Goal: Complete application form: Complete application form

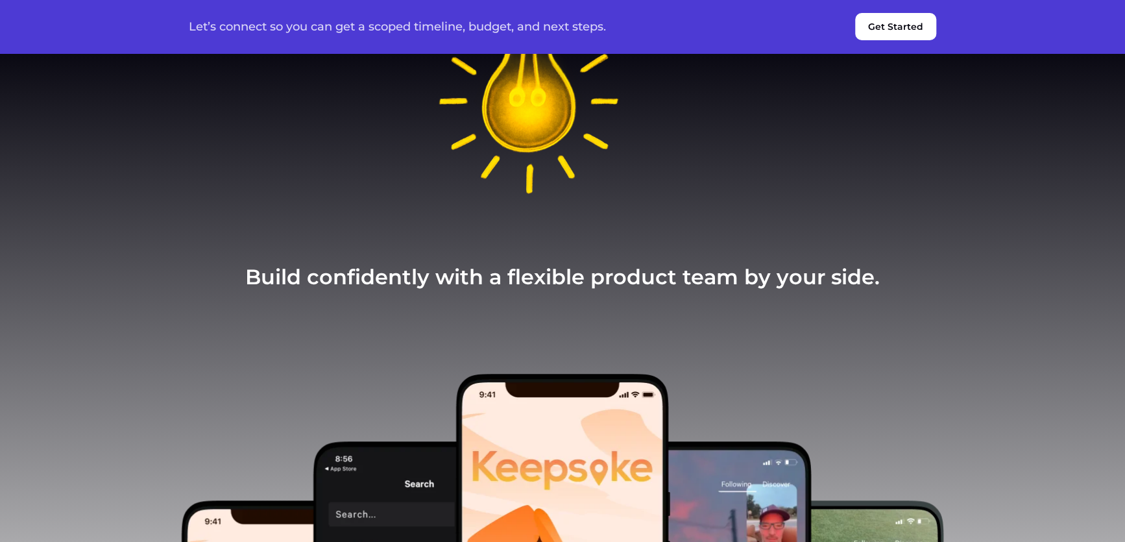
scroll to position [493, 0]
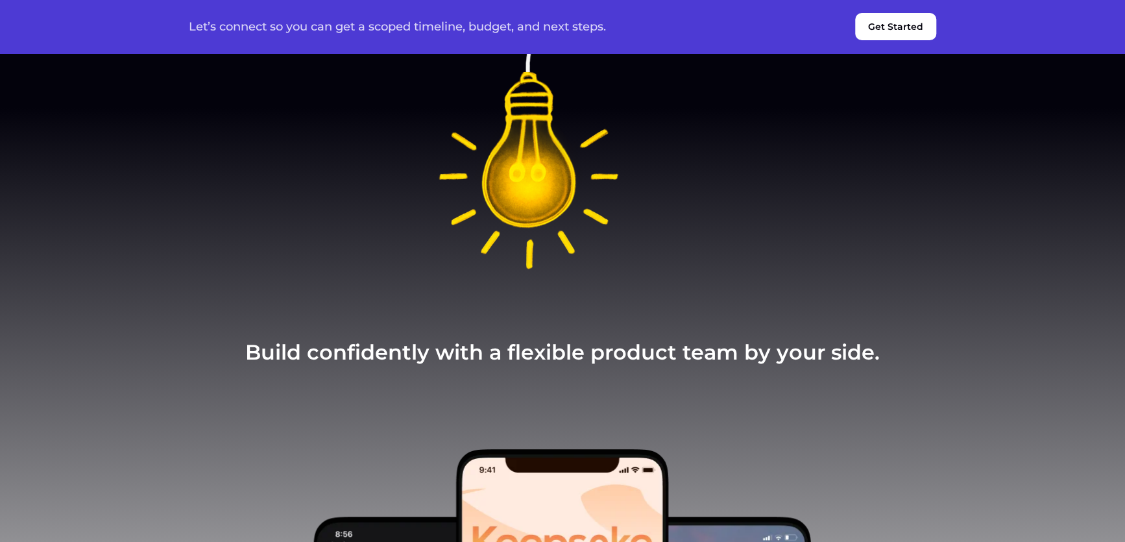
click at [901, 23] on button "Get Started" at bounding box center [895, 26] width 81 height 27
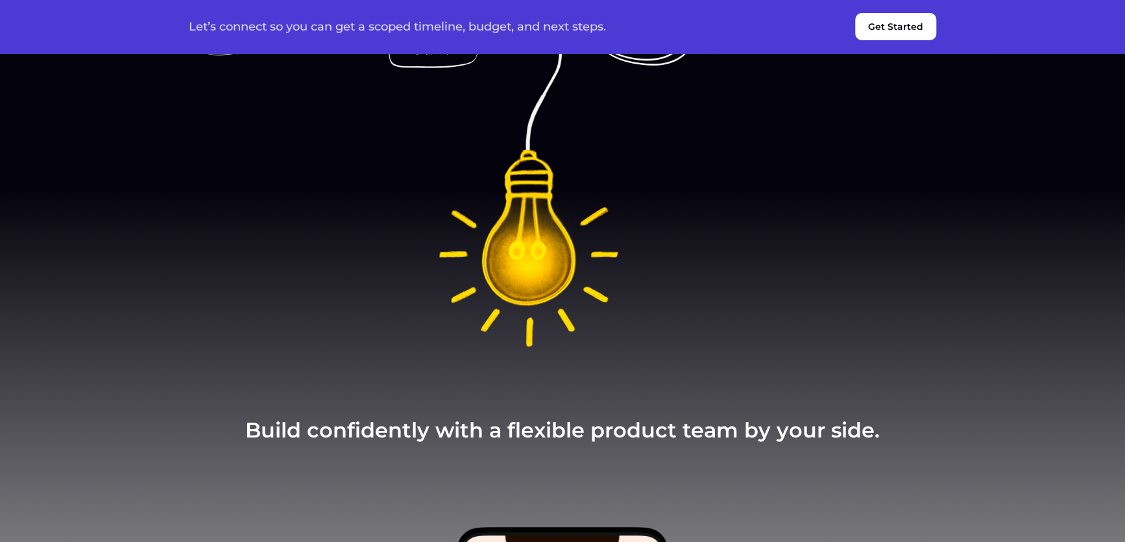
scroll to position [577, 0]
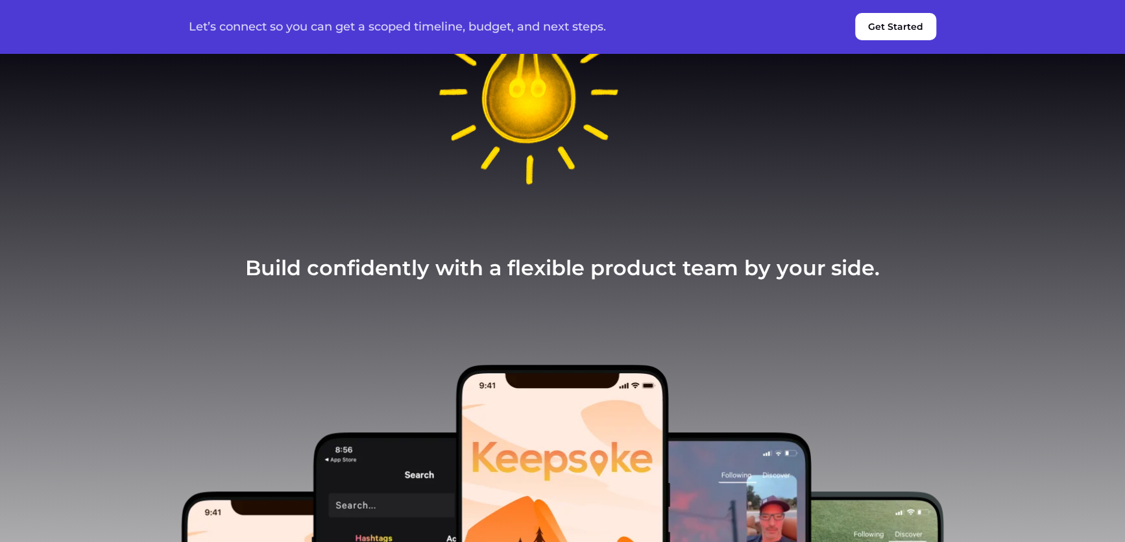
click at [895, 27] on button "Get Started" at bounding box center [895, 26] width 81 height 27
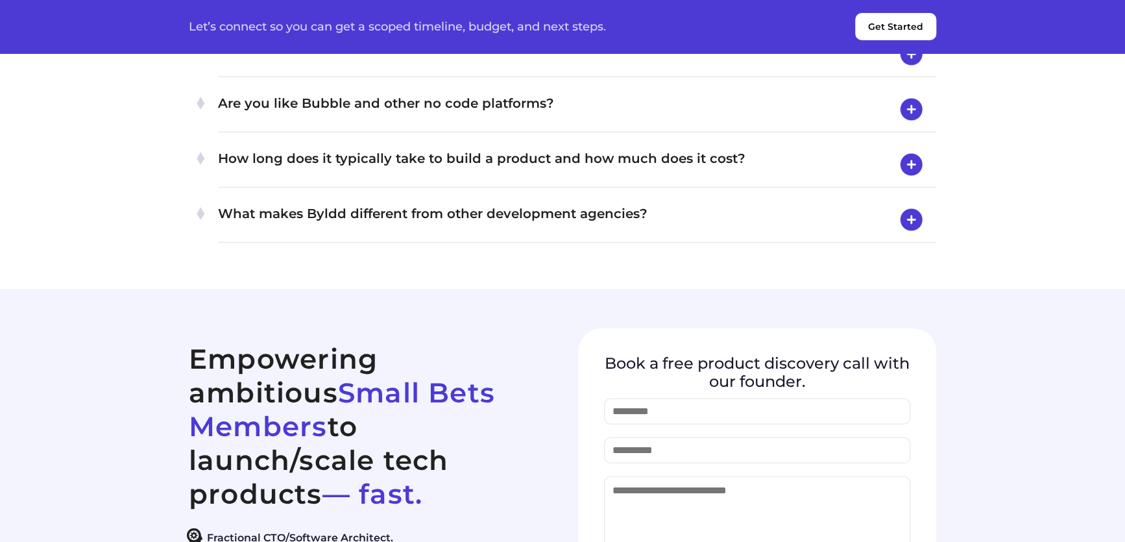
scroll to position [5273, 0]
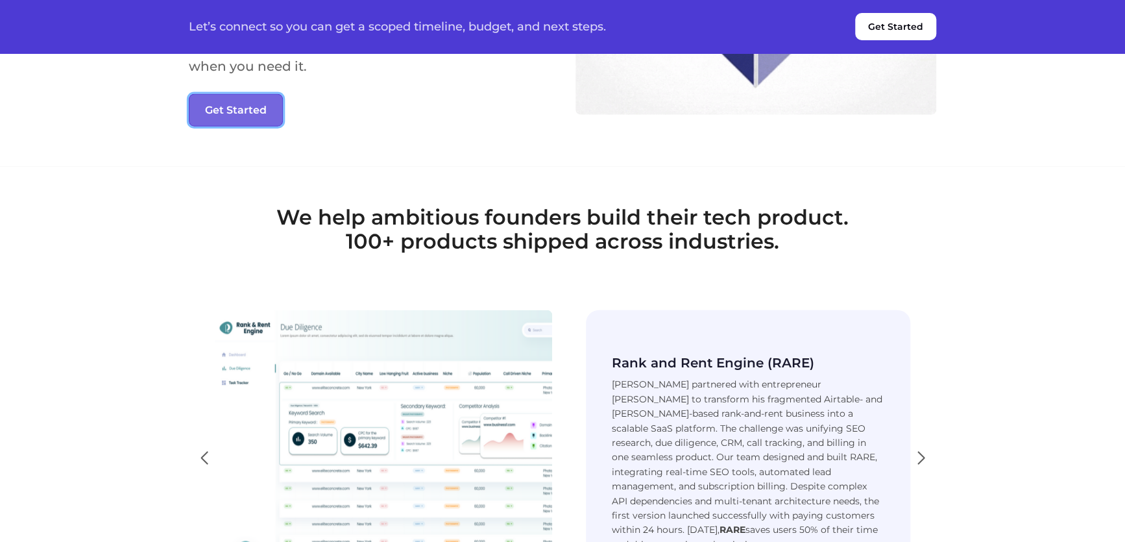
click at [265, 127] on button "Get Started" at bounding box center [236, 110] width 94 height 32
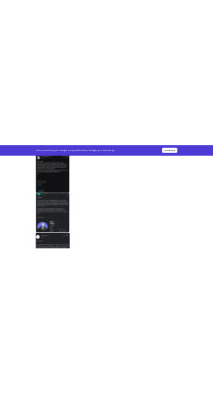
scroll to position [5845, 0]
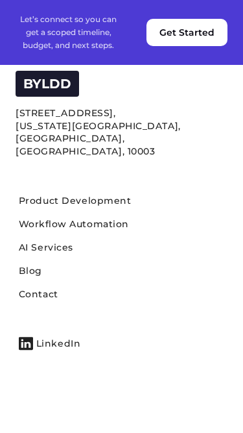
click at [190, 34] on button "Get Started" at bounding box center [187, 32] width 81 height 27
click at [199, 26] on button "Get Started" at bounding box center [187, 32] width 81 height 27
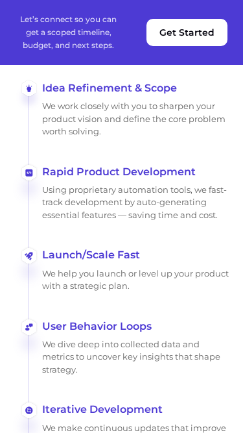
click at [199, 33] on button "Get Started" at bounding box center [187, 32] width 81 height 27
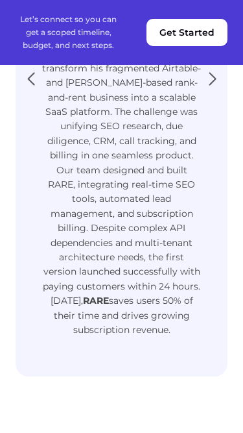
scroll to position [2463, 0]
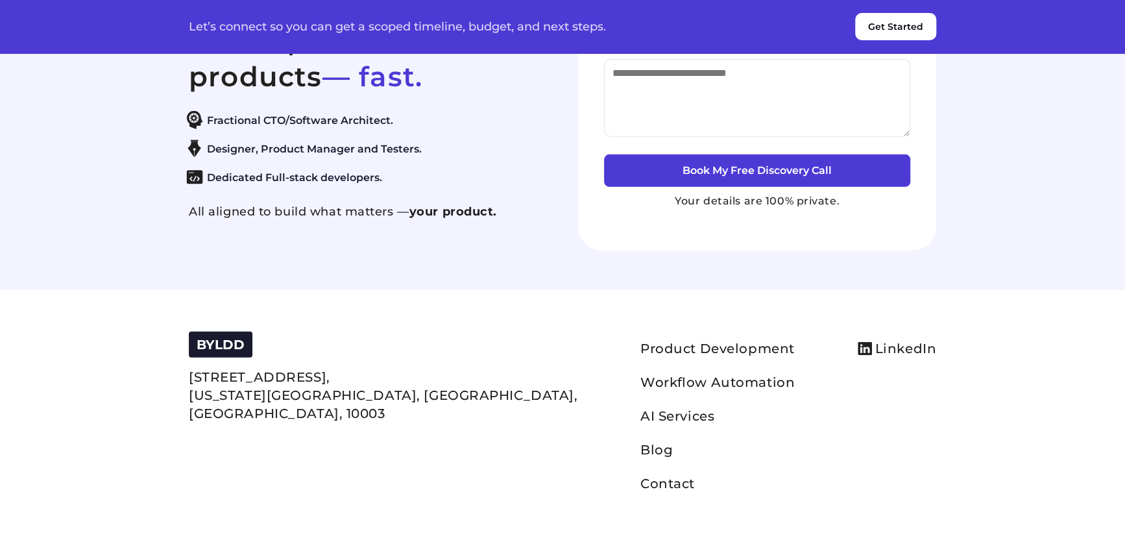
scroll to position [5552, 0]
type input "****"
click at [677, 46] on input "email" at bounding box center [757, 33] width 306 height 26
type input "**********"
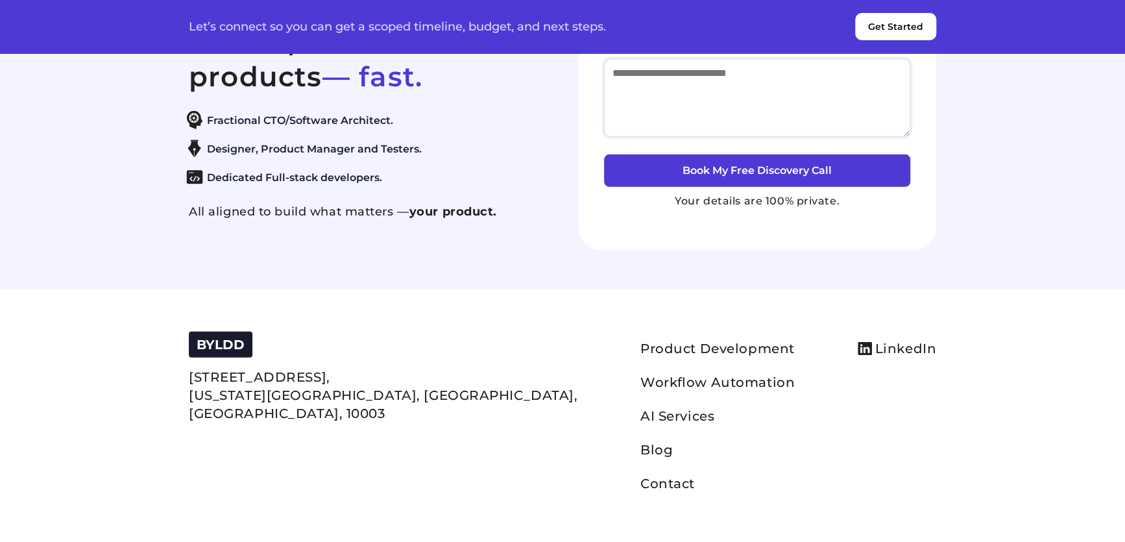
click at [647, 137] on textarea at bounding box center [757, 98] width 306 height 78
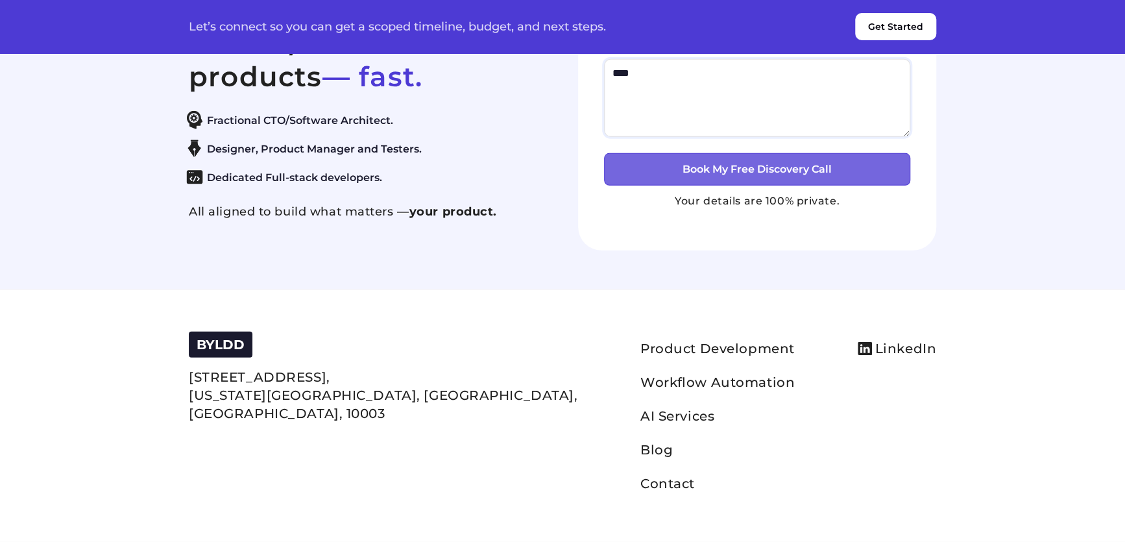
type textarea "****"
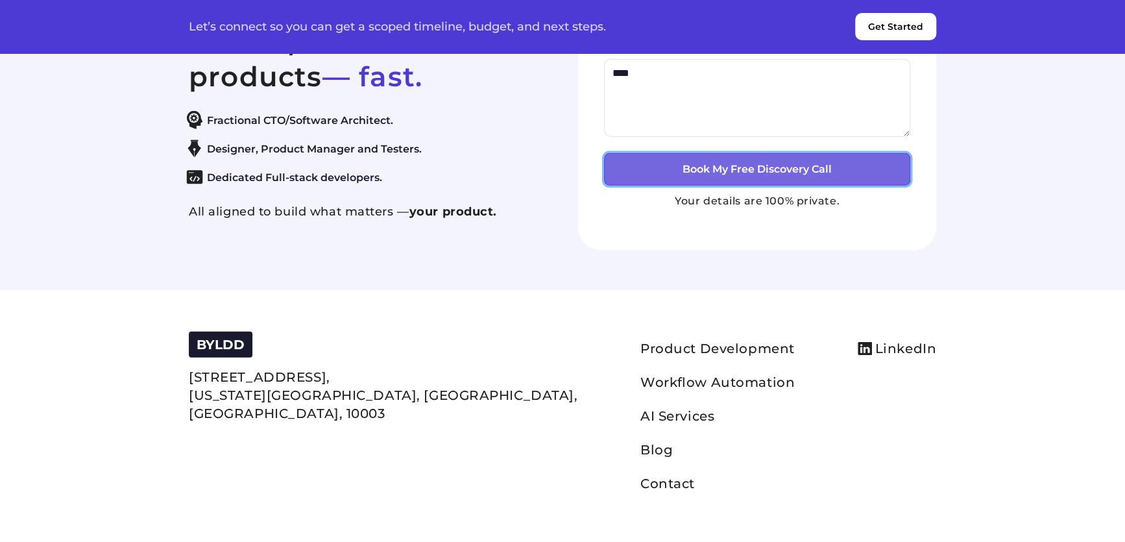
click at [768, 186] on button "Book My Free Discovery Call" at bounding box center [757, 169] width 306 height 32
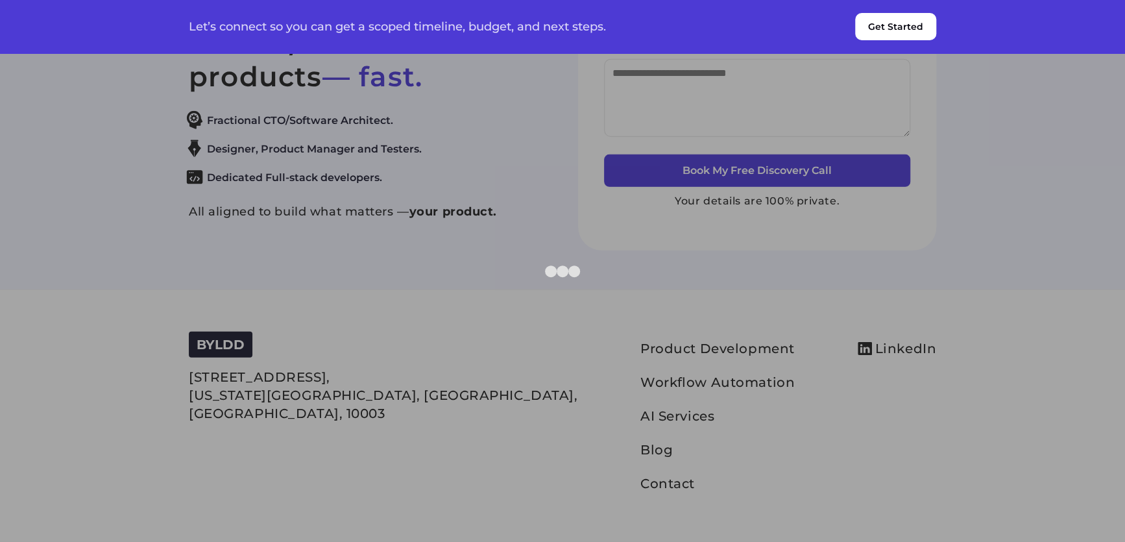
click at [1048, 159] on div at bounding box center [562, 271] width 1125 height 542
